Goal: Task Accomplishment & Management: Use online tool/utility

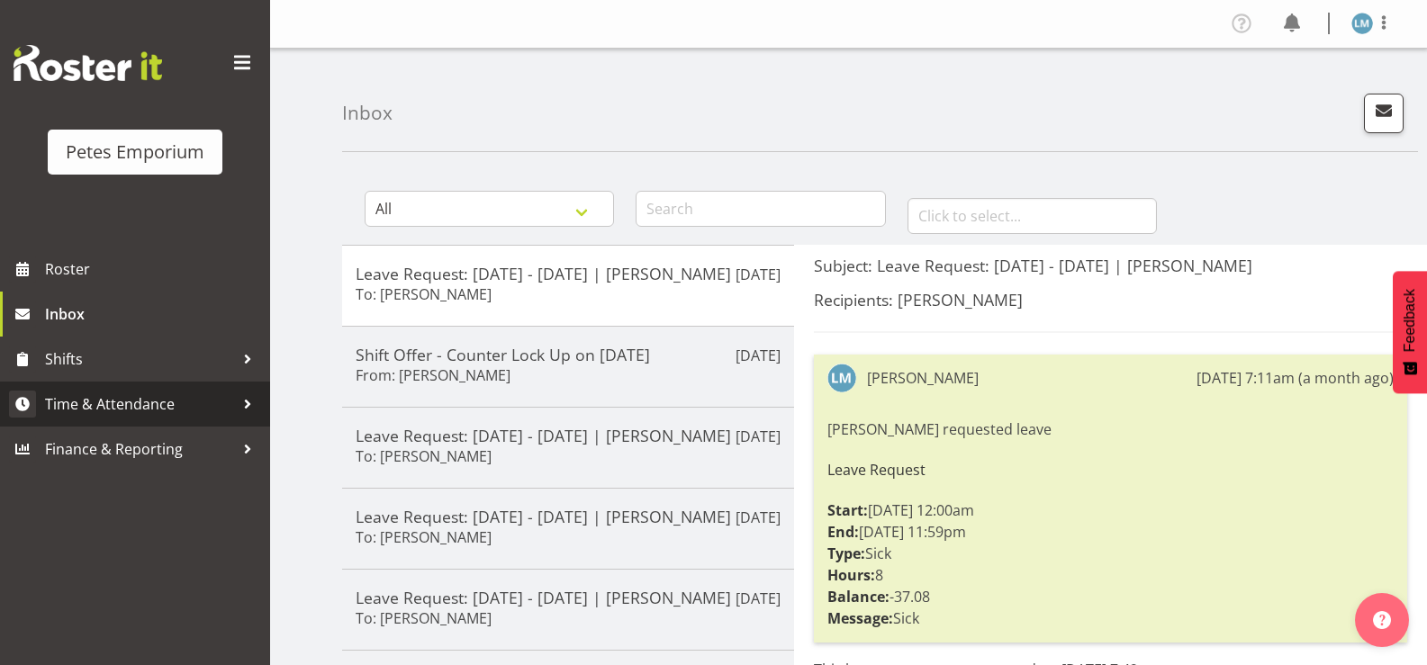
click at [129, 390] on link "Time & Attendance" at bounding box center [135, 404] width 270 height 45
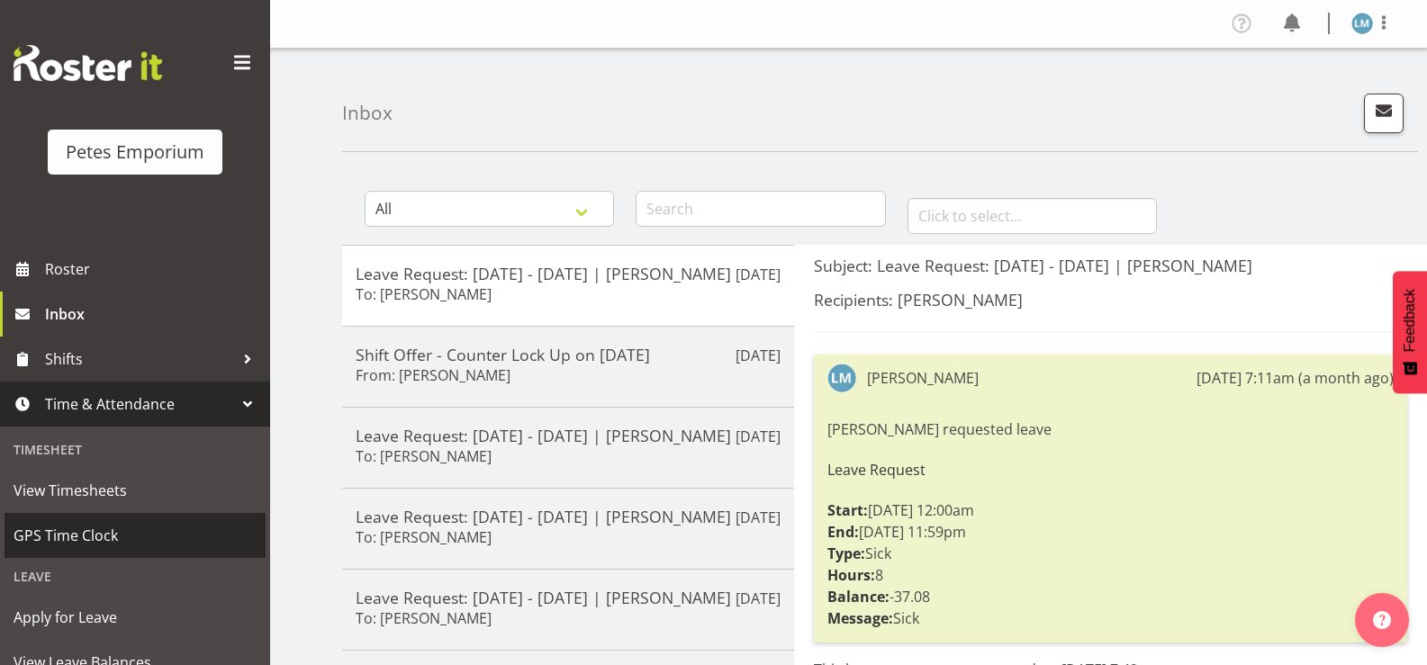
click at [104, 538] on span "GPS Time Clock" at bounding box center [135, 535] width 243 height 27
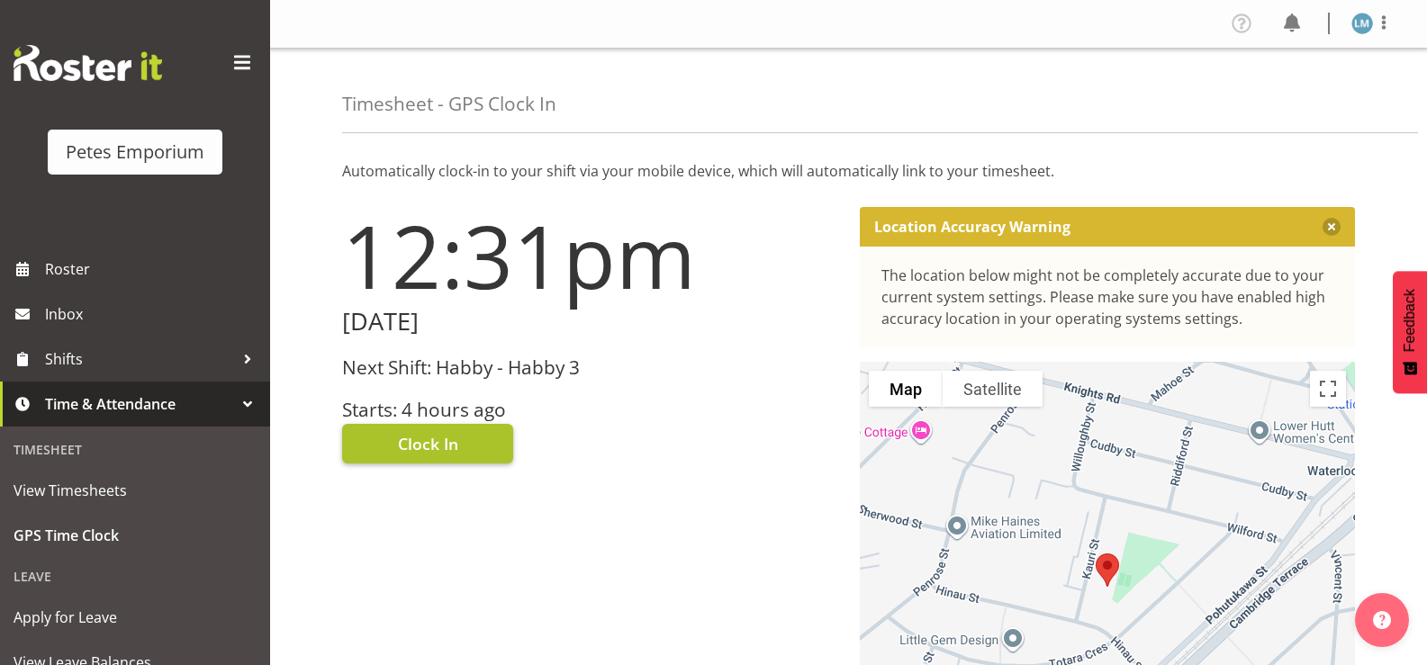
click at [452, 441] on span "Clock In" at bounding box center [428, 443] width 60 height 23
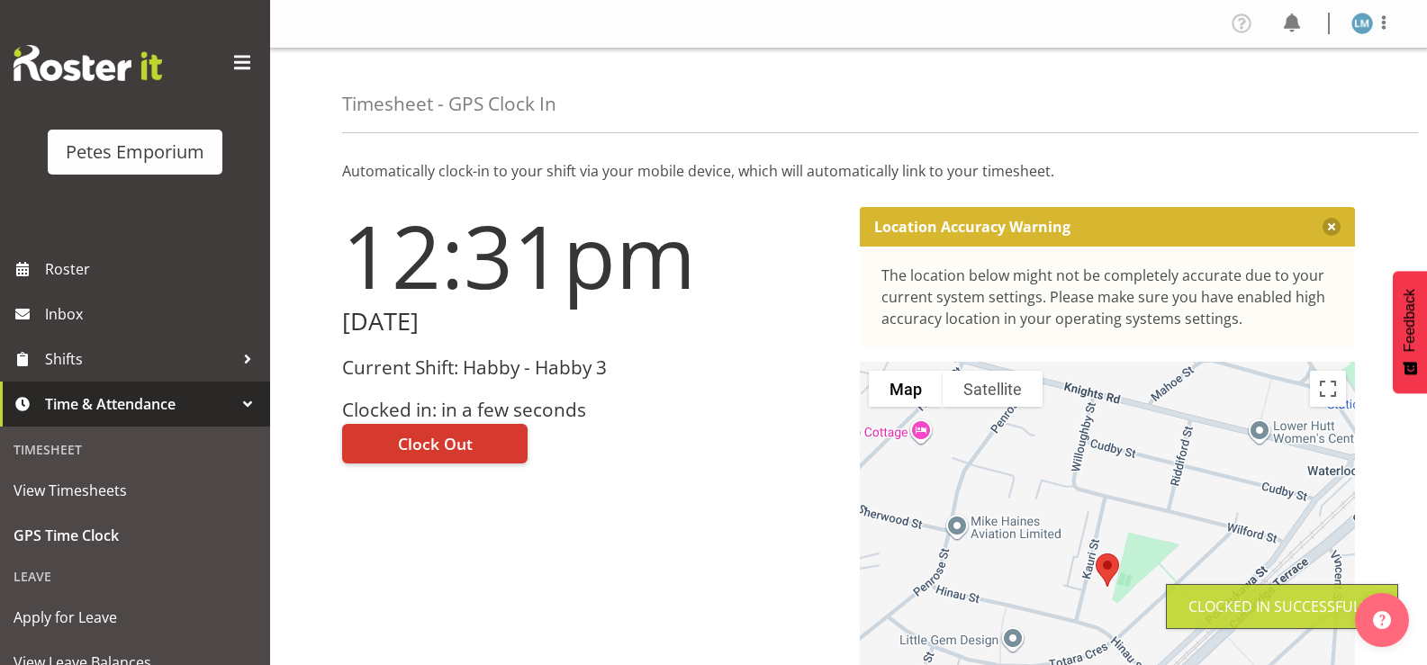
click at [1360, 32] on img at bounding box center [1363, 24] width 22 height 22
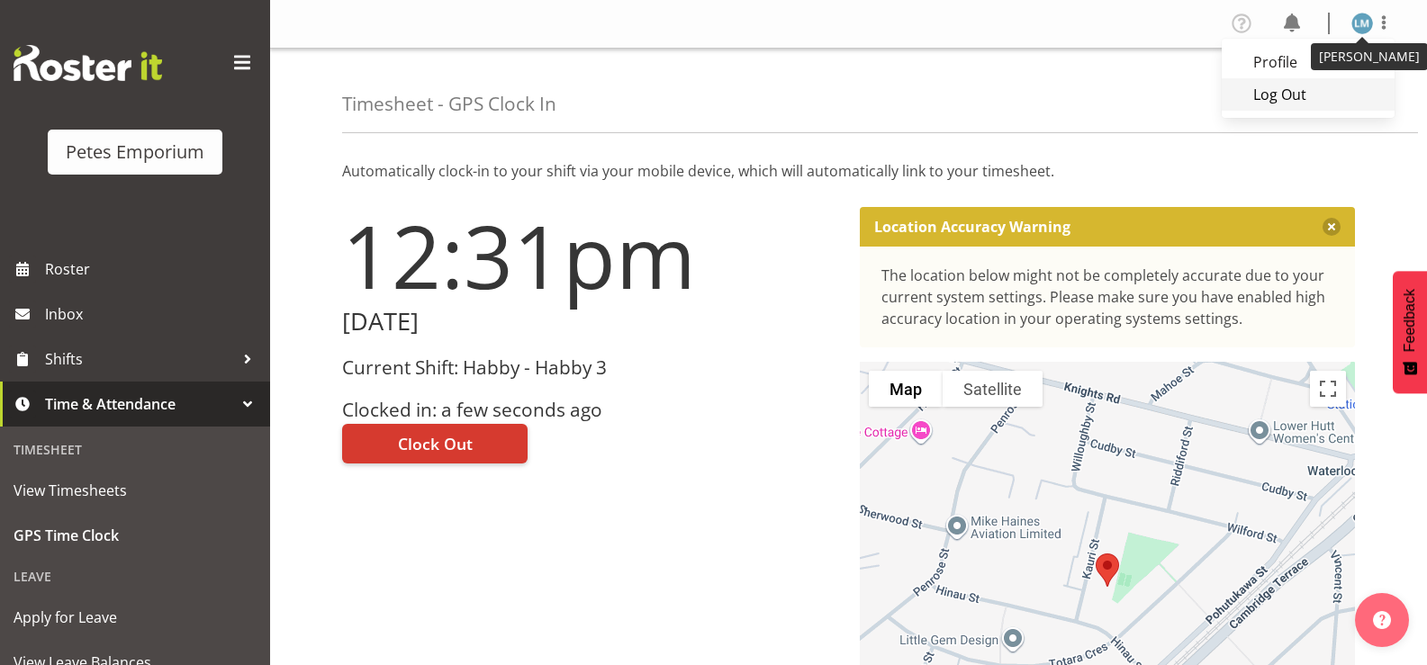
click at [1280, 93] on link "Log Out" at bounding box center [1308, 94] width 173 height 32
